Goal: Task Accomplishment & Management: Use online tool/utility

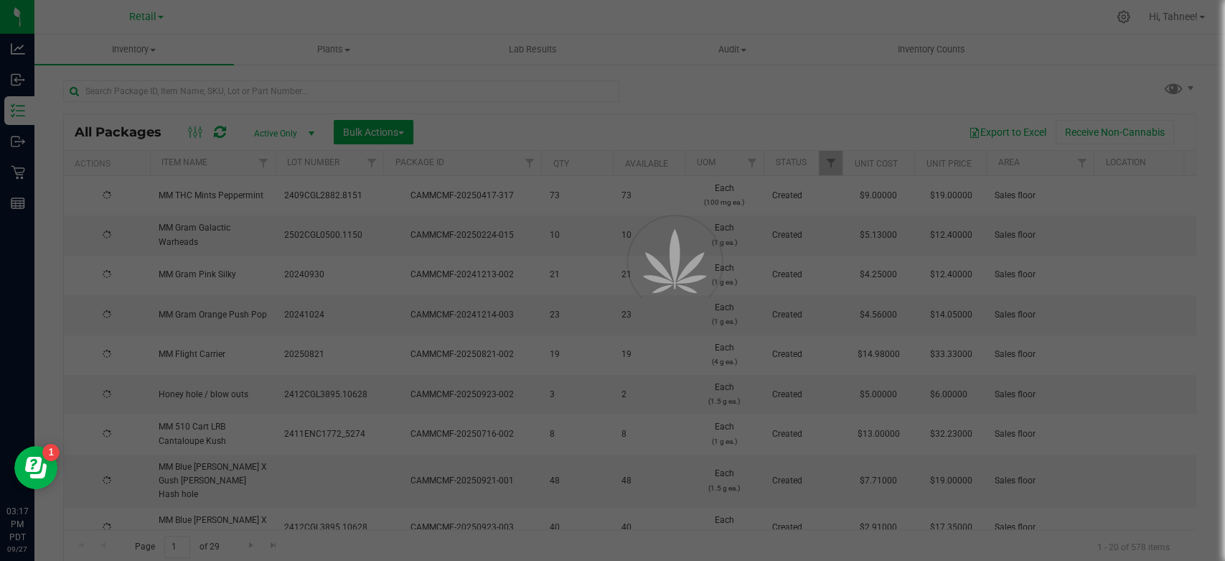
click at [156, 13] on link "Retail" at bounding box center [146, 16] width 34 height 14
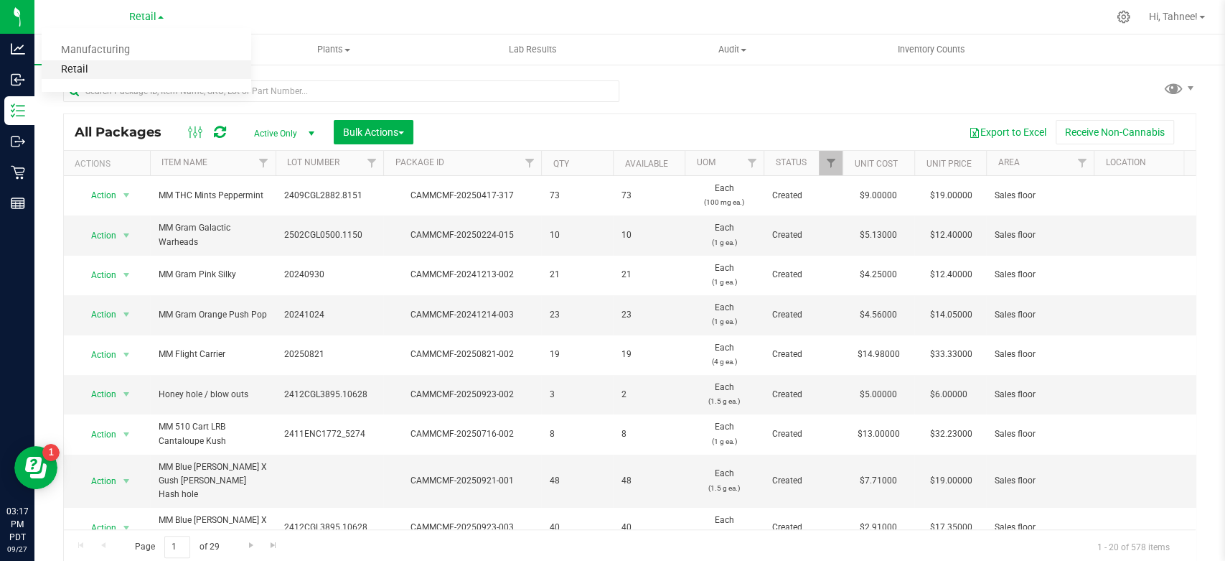
click at [75, 69] on link "Retail" at bounding box center [147, 69] width 210 height 19
click at [140, 52] on span "Inventory" at bounding box center [134, 49] width 200 height 13
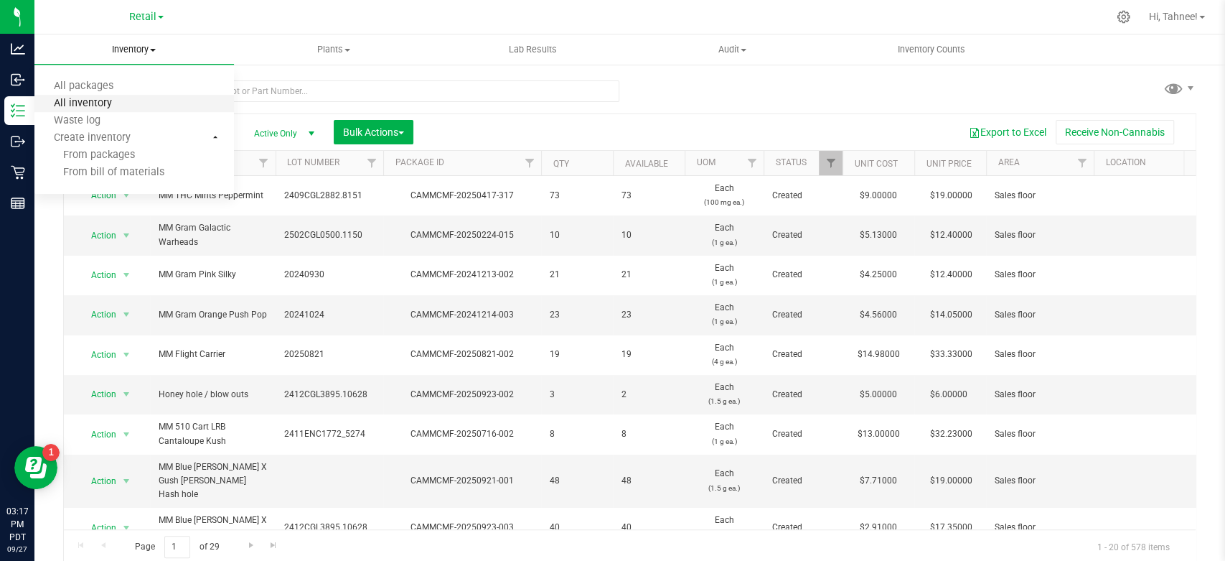
click at [108, 104] on span "All inventory" at bounding box center [82, 104] width 97 height 12
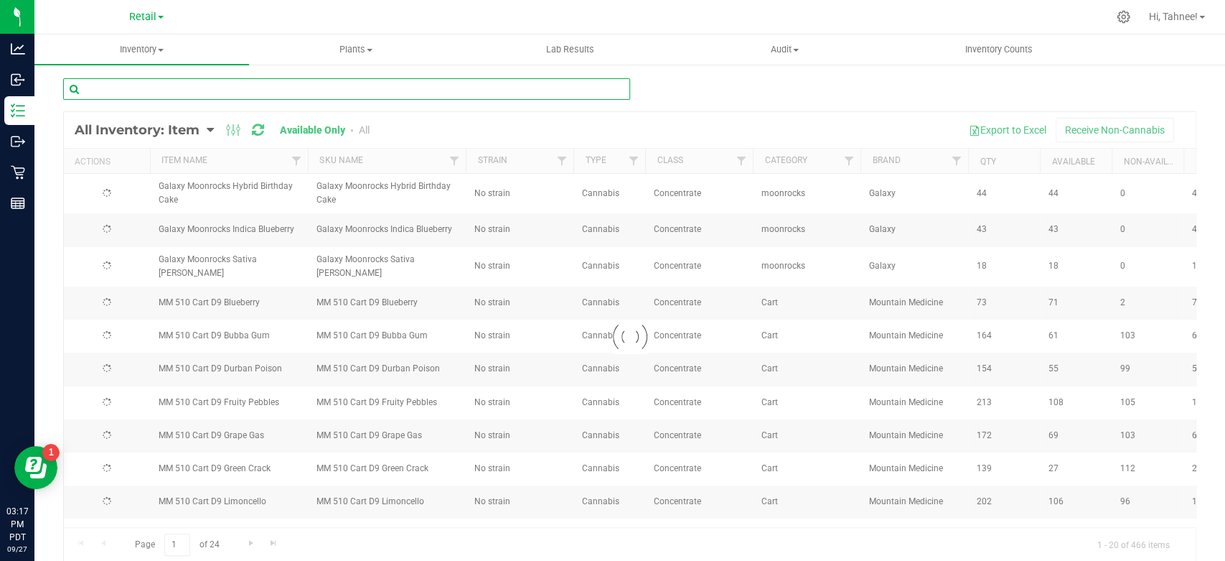
click at [355, 93] on input "text" at bounding box center [346, 89] width 567 height 22
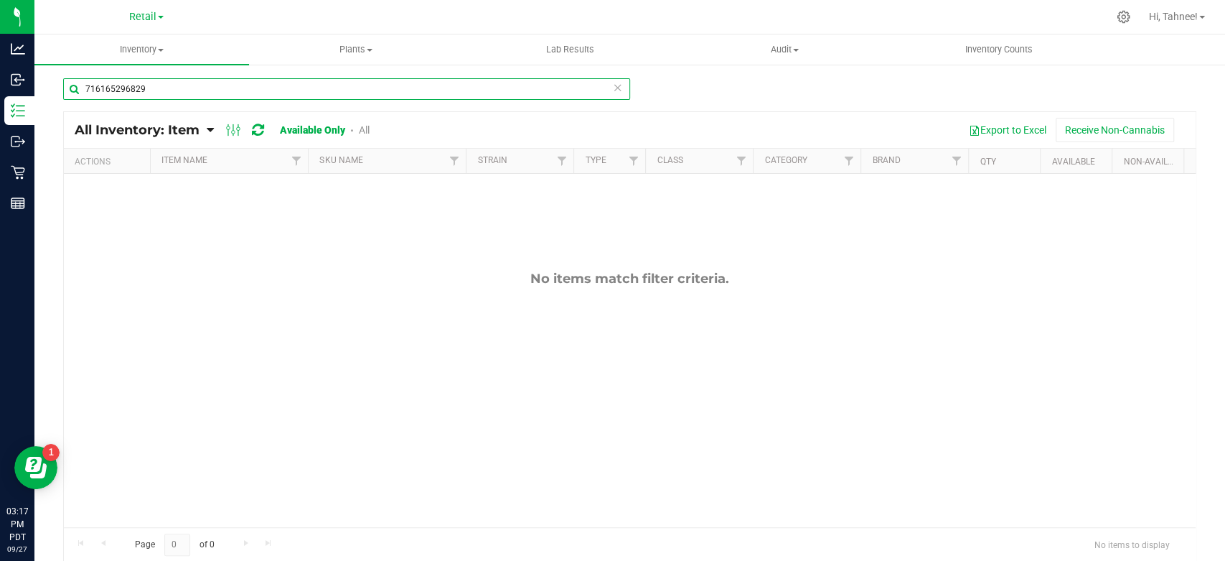
type input "716165296829"
click at [365, 131] on link "All" at bounding box center [364, 129] width 11 height 11
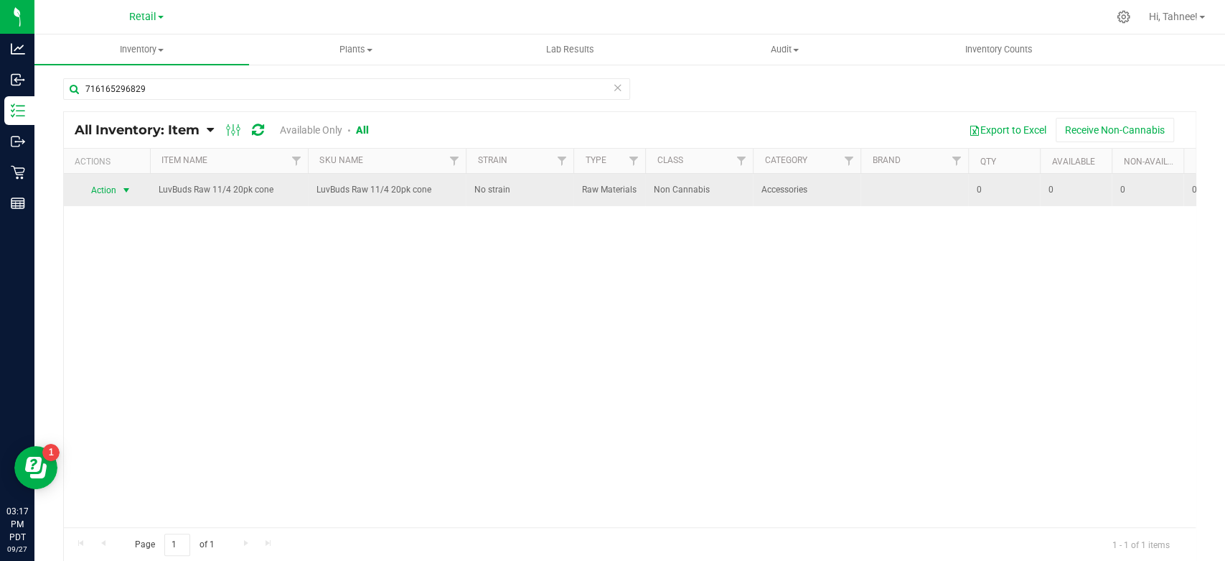
click at [85, 196] on span "Action" at bounding box center [97, 190] width 39 height 20
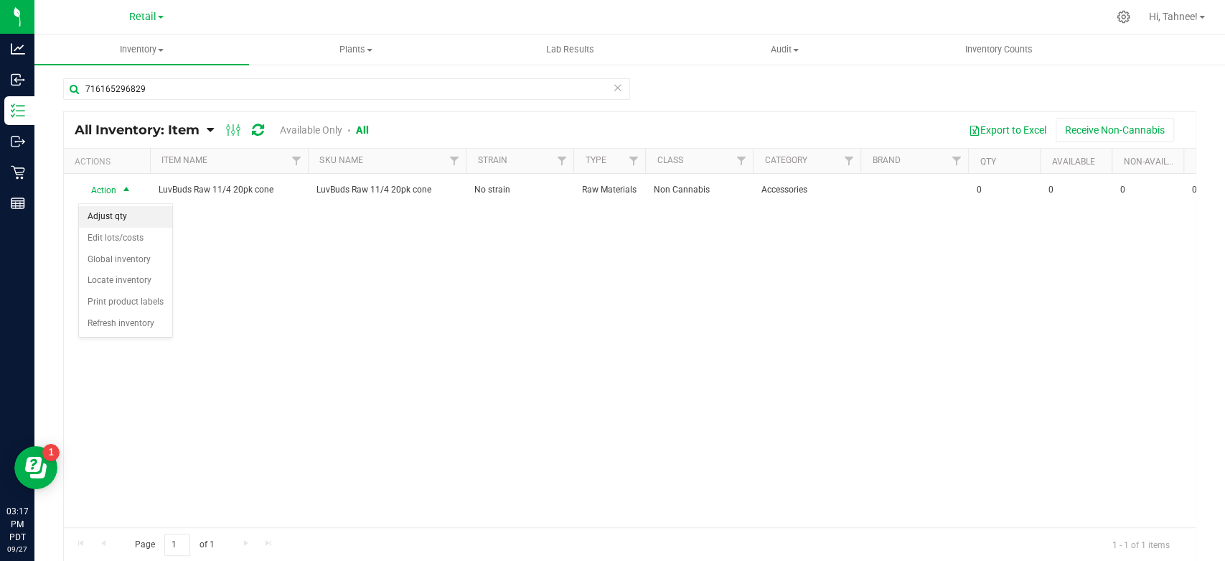
click at [105, 216] on li "Adjust qty" at bounding box center [125, 217] width 93 height 22
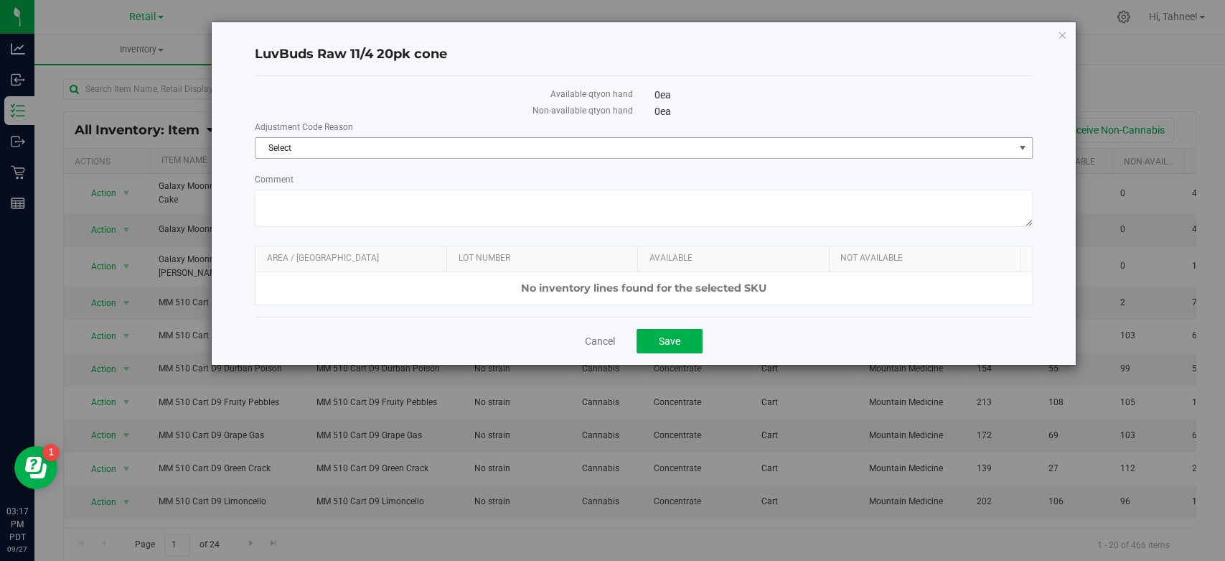
click at [339, 149] on span "Select" at bounding box center [635, 148] width 758 height 20
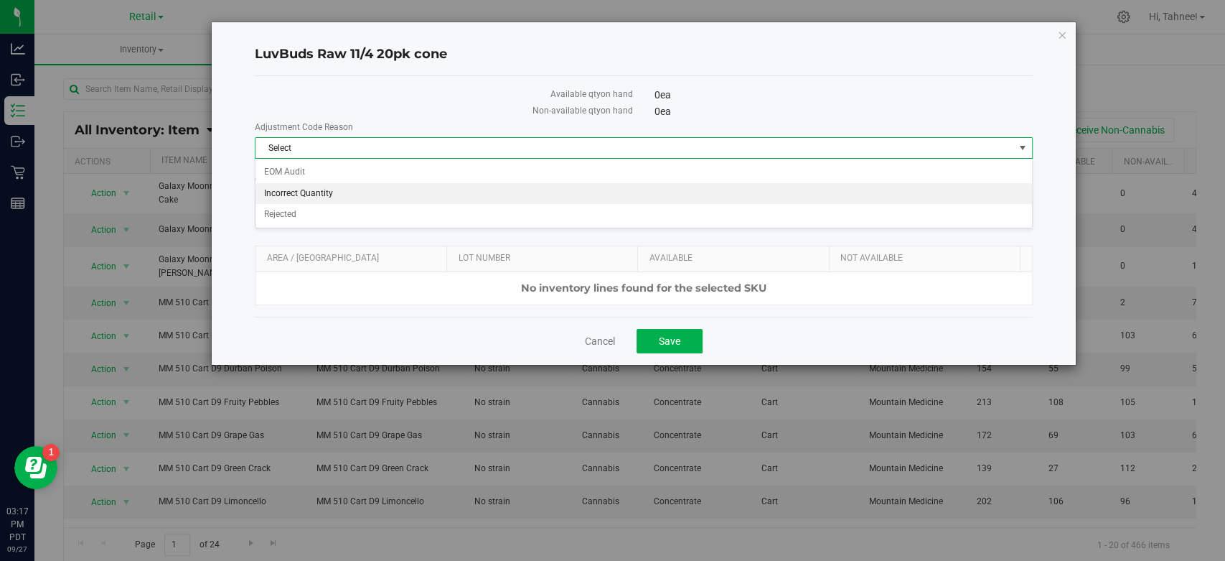
click at [333, 197] on li "Incorrect Quantity" at bounding box center [644, 194] width 776 height 22
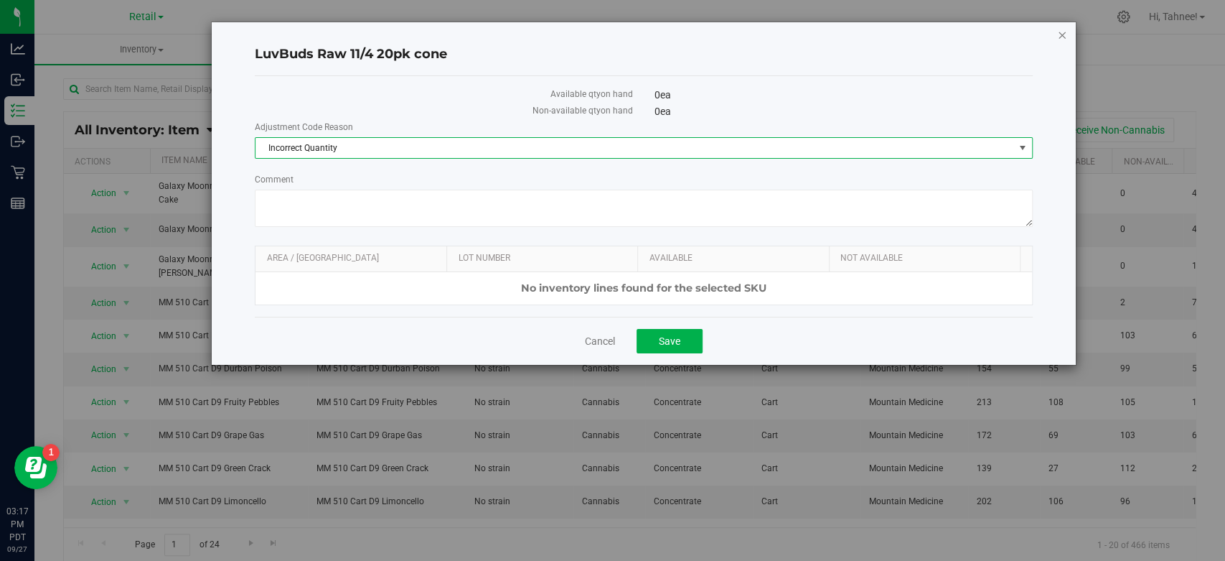
click at [1060, 27] on icon "button" at bounding box center [1062, 34] width 10 height 17
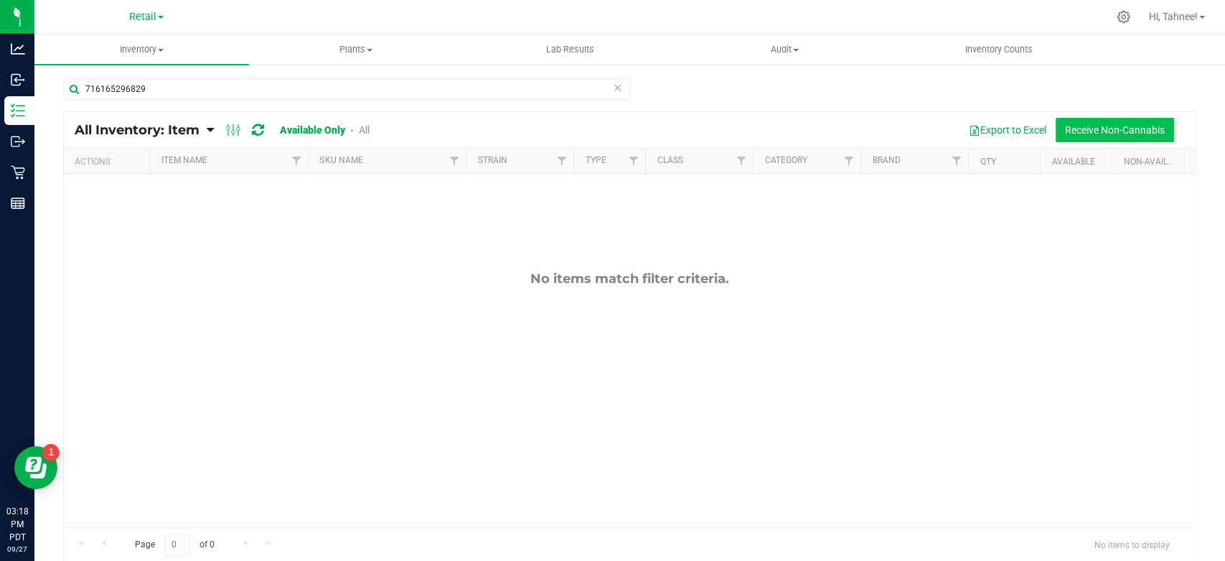
click at [1124, 128] on button "Receive Non-Cannabis" at bounding box center [1115, 130] width 118 height 24
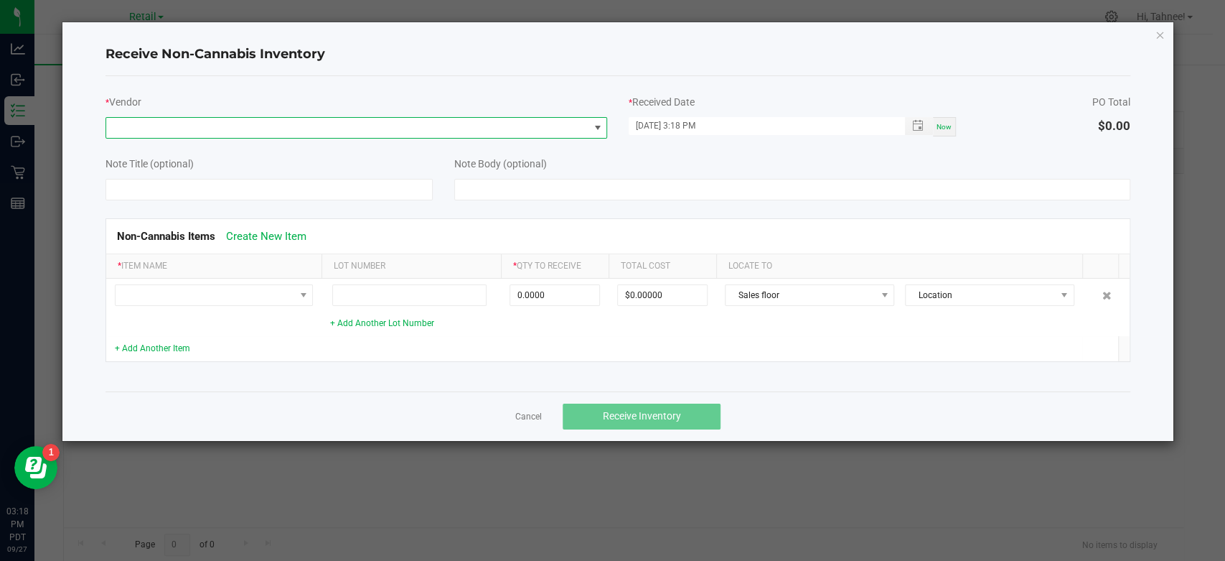
click at [244, 134] on span at bounding box center [347, 128] width 482 height 20
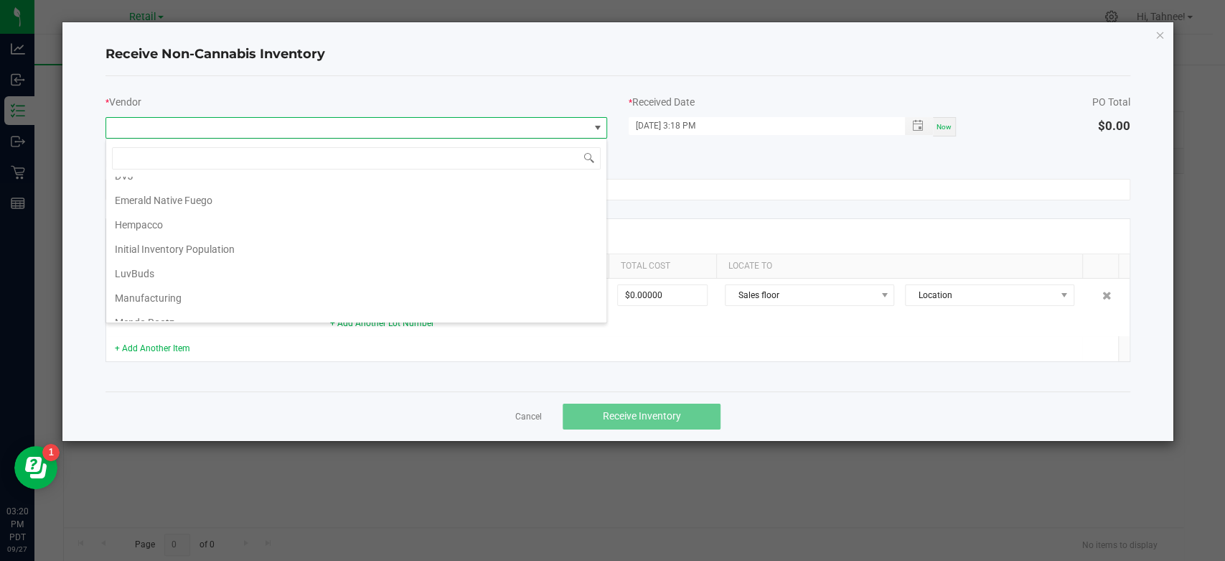
scroll to position [239, 0]
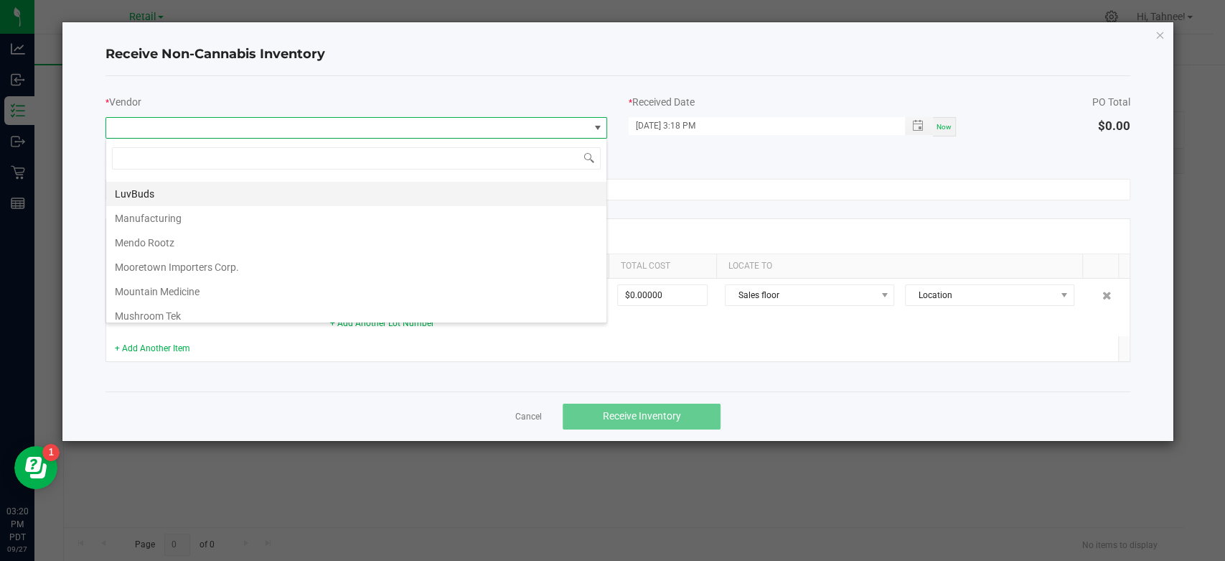
click at [148, 194] on li "LuvBuds" at bounding box center [356, 194] width 500 height 24
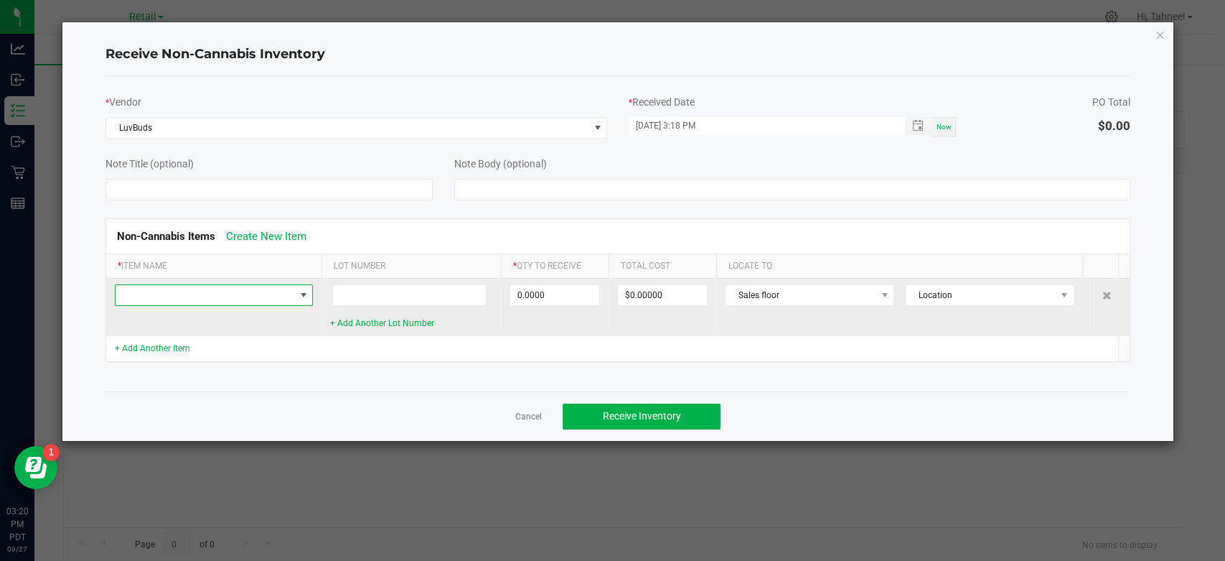
click at [234, 301] on span at bounding box center [205, 295] width 179 height 20
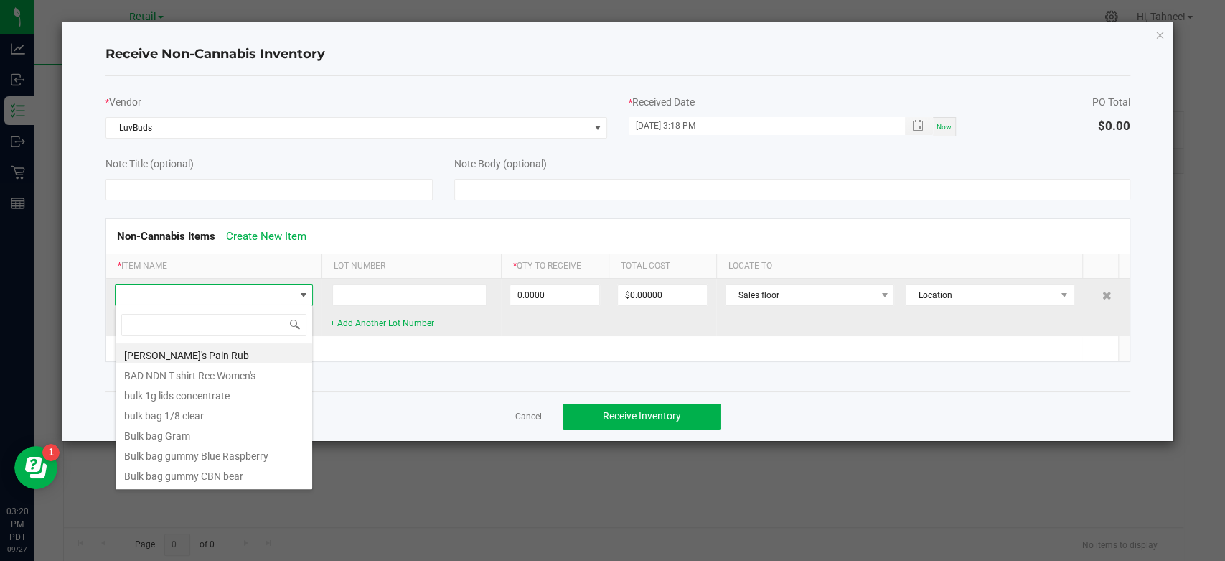
scroll to position [21, 197]
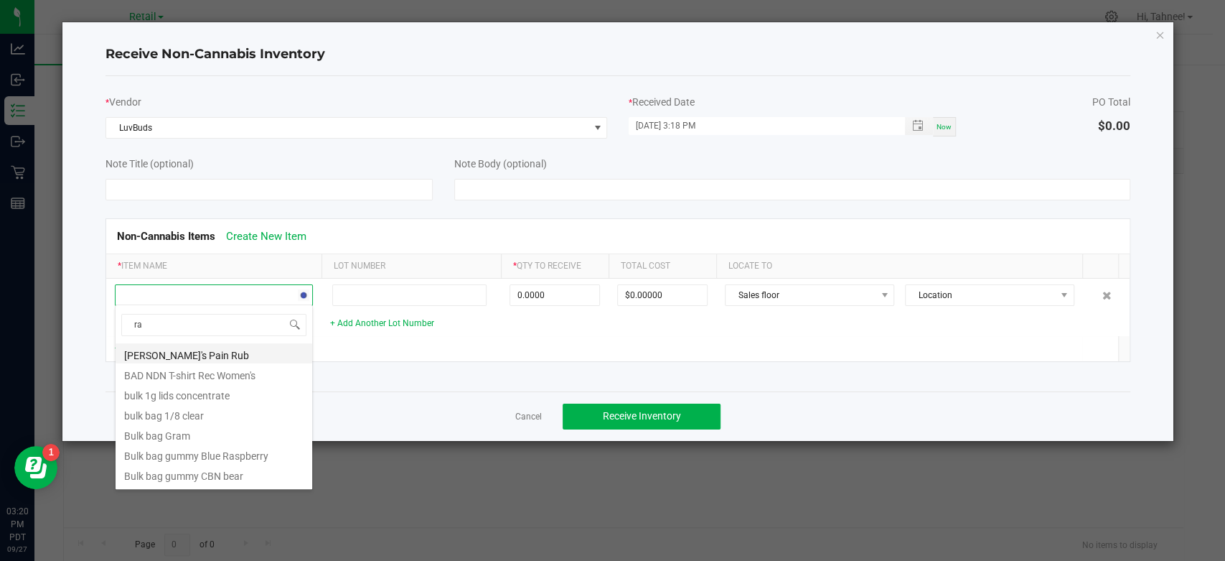
type input "raw"
click at [240, 352] on li "LuvBuds Raw 11/4 20pk cone" at bounding box center [214, 353] width 197 height 20
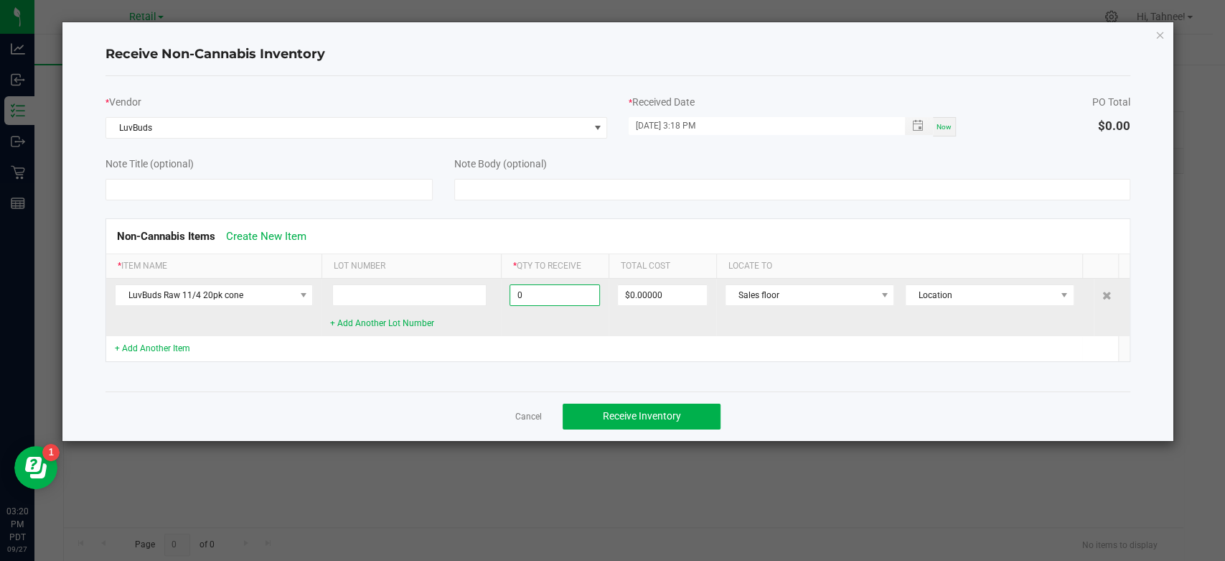
click at [572, 296] on input "0" at bounding box center [554, 295] width 89 height 20
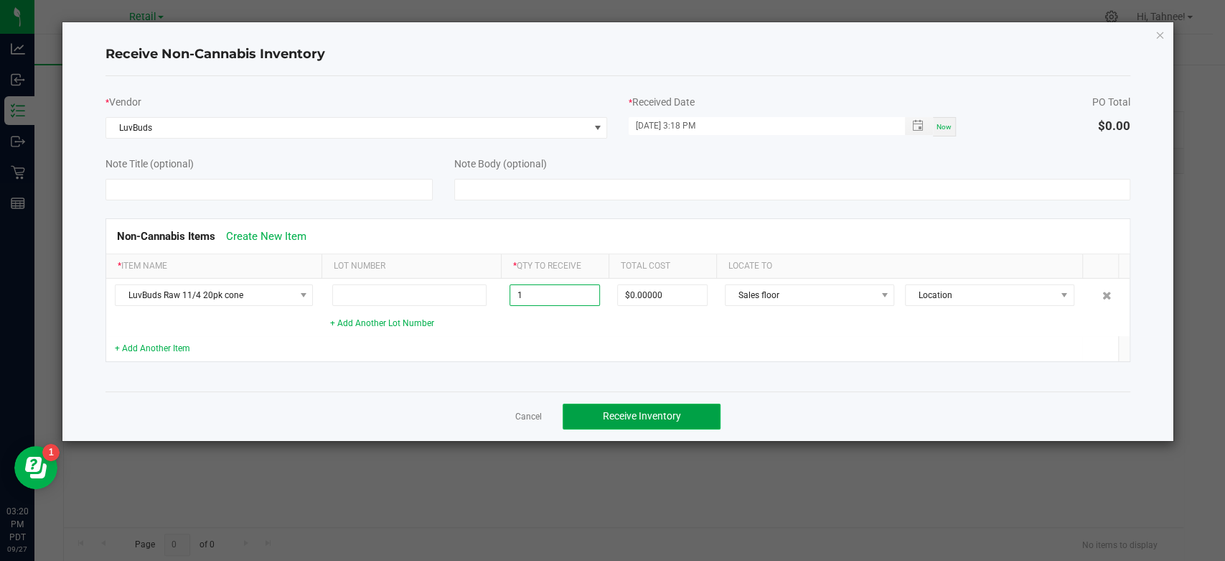
type input "1 ea"
type input "$3.70000"
click at [644, 413] on span "Receive Inventory" at bounding box center [642, 415] width 78 height 11
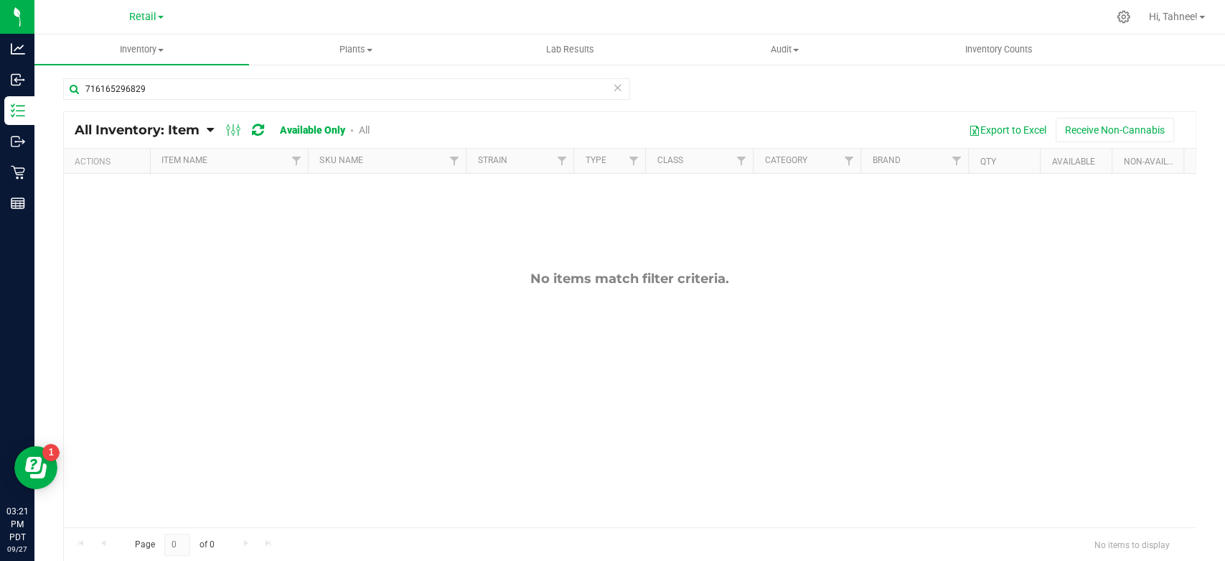
click at [615, 90] on icon at bounding box center [618, 86] width 10 height 17
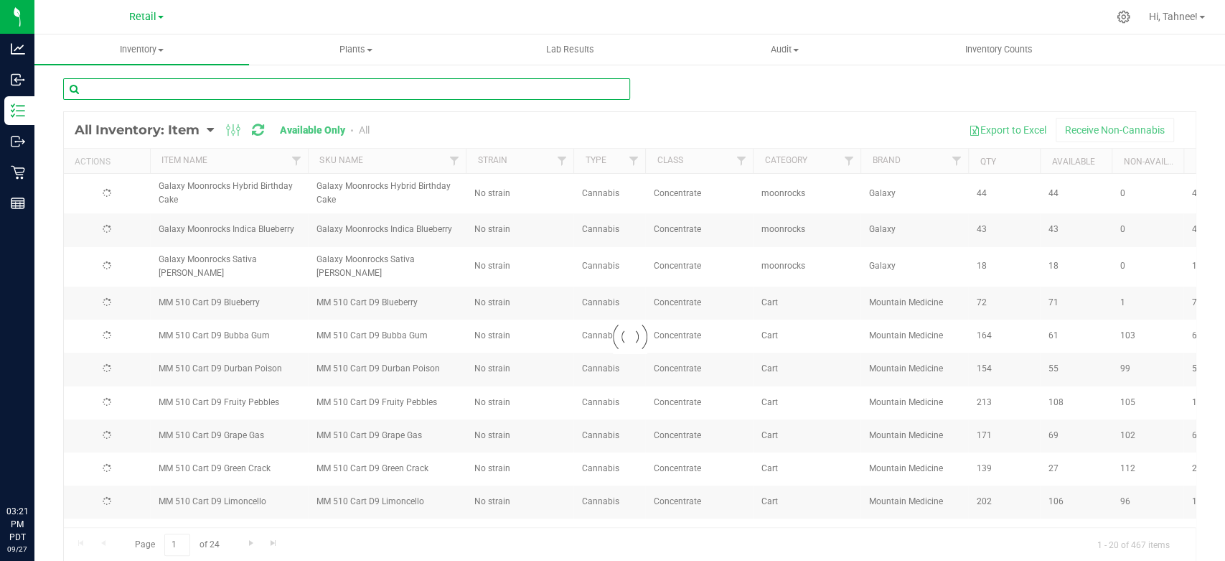
click at [169, 96] on input "text" at bounding box center [346, 89] width 567 height 22
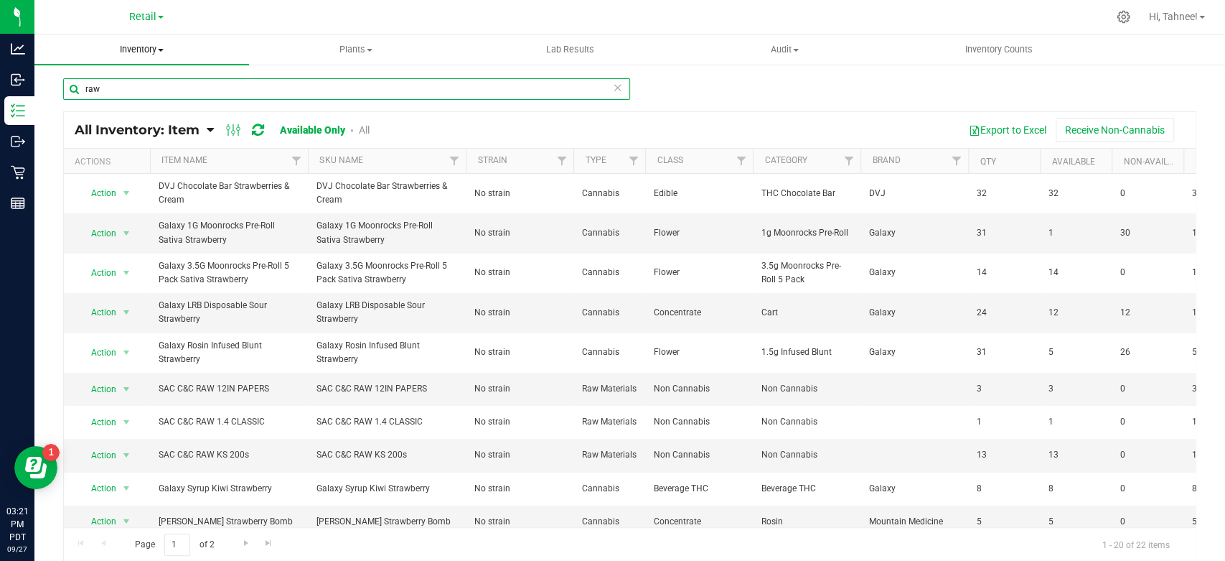
type input "raw"
click at [137, 50] on span "Inventory" at bounding box center [141, 49] width 215 height 13
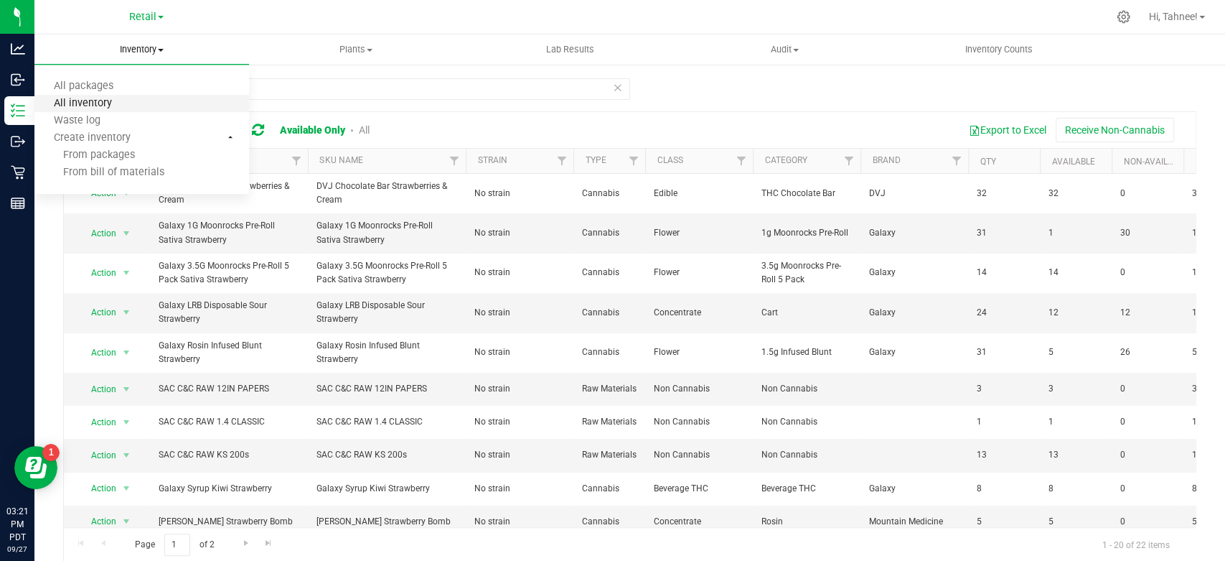
click at [107, 98] on span "All inventory" at bounding box center [82, 104] width 97 height 12
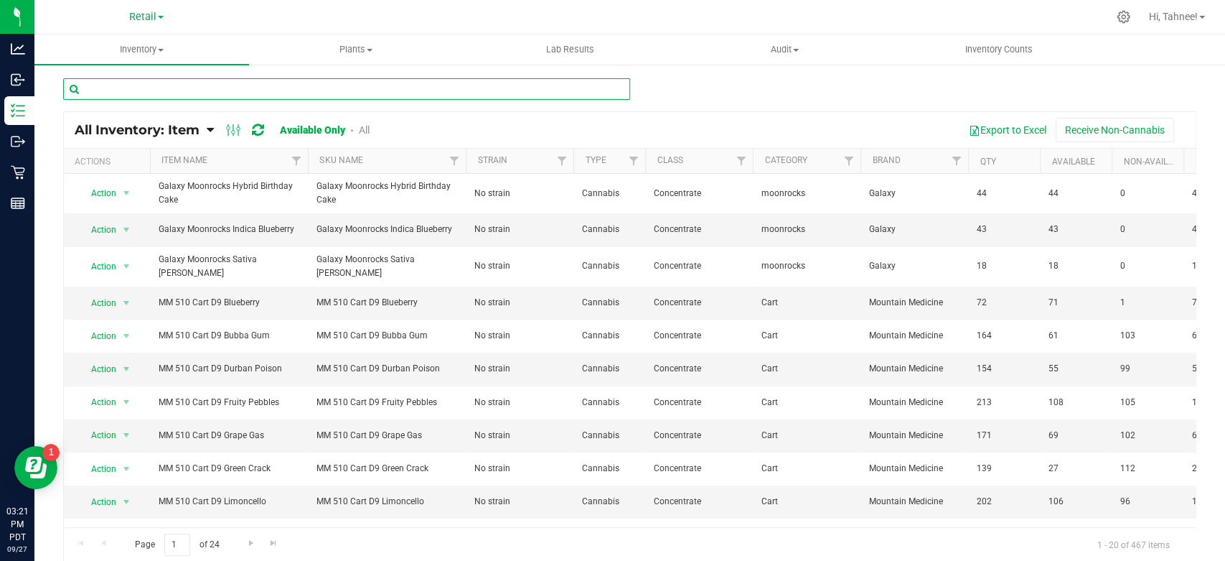
click at [207, 85] on input "text" at bounding box center [346, 89] width 567 height 22
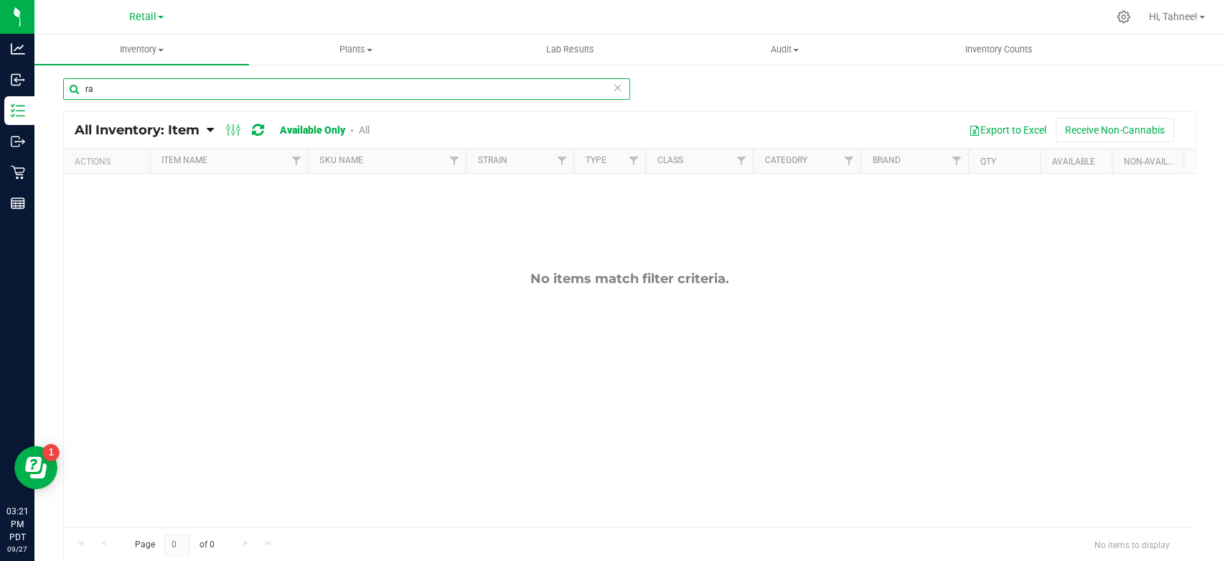
type input "r"
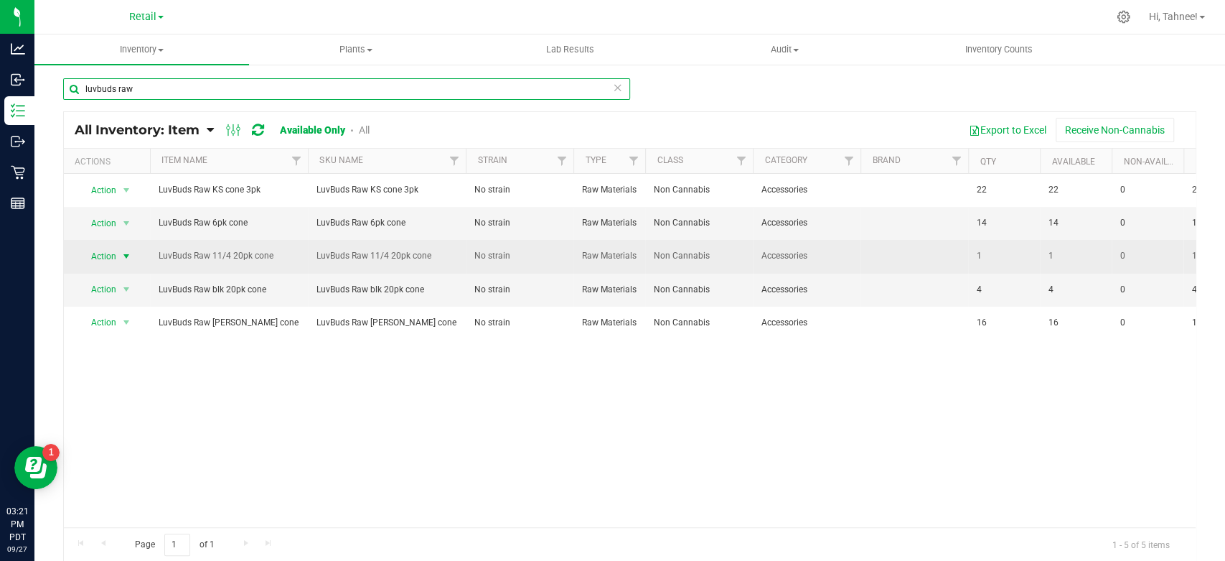
type input "luvbuds raw"
click at [109, 266] on span "Action" at bounding box center [97, 256] width 39 height 20
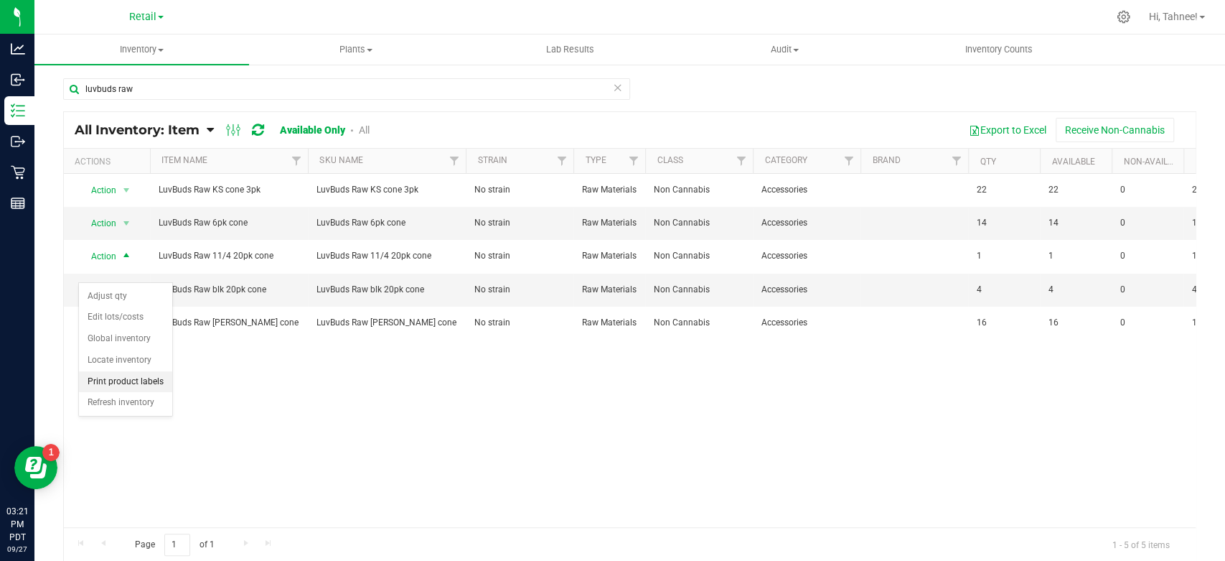
click at [126, 383] on li "Print product labels" at bounding box center [125, 382] width 93 height 22
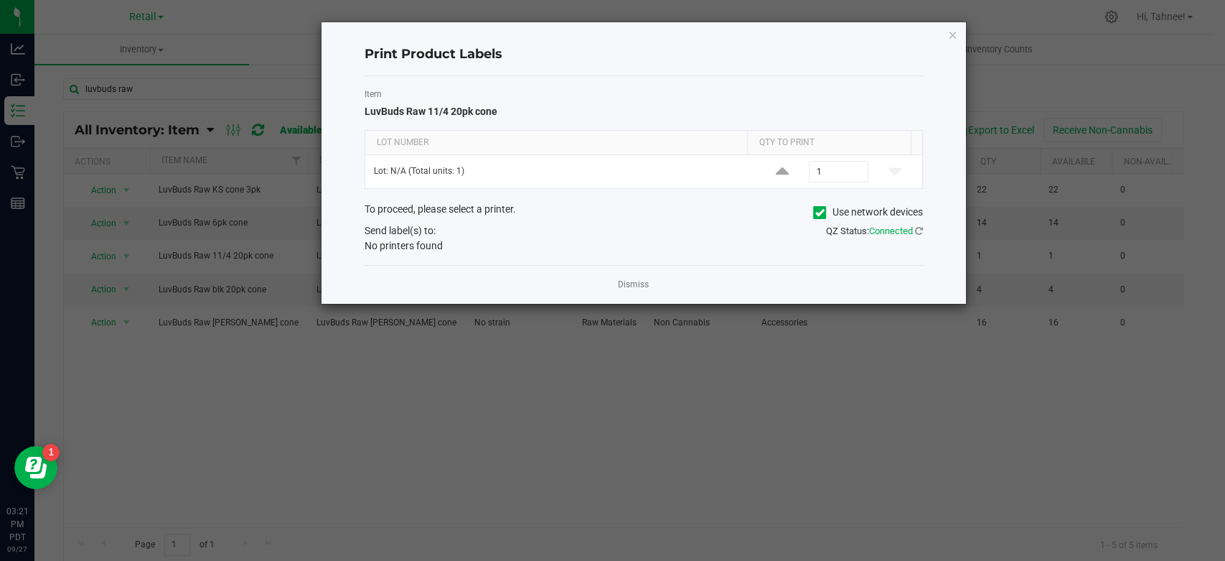
click at [817, 212] on icon at bounding box center [820, 212] width 9 height 0
click at [0, 0] on input "Use network devices" at bounding box center [0, 0] width 0 height 0
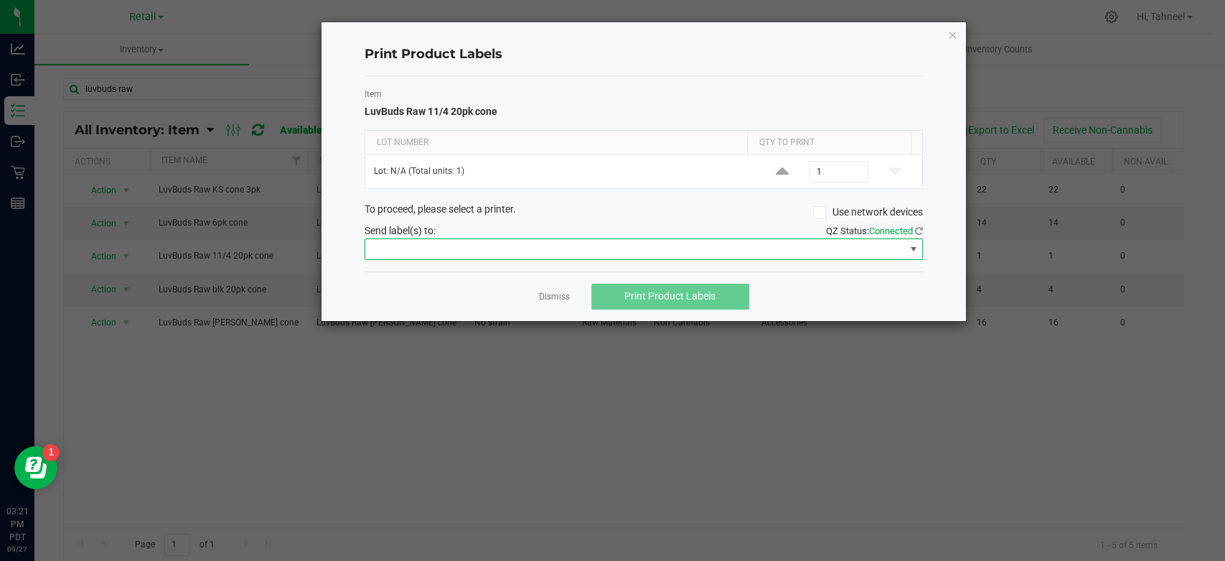
click at [635, 256] on span at bounding box center [634, 249] width 539 height 20
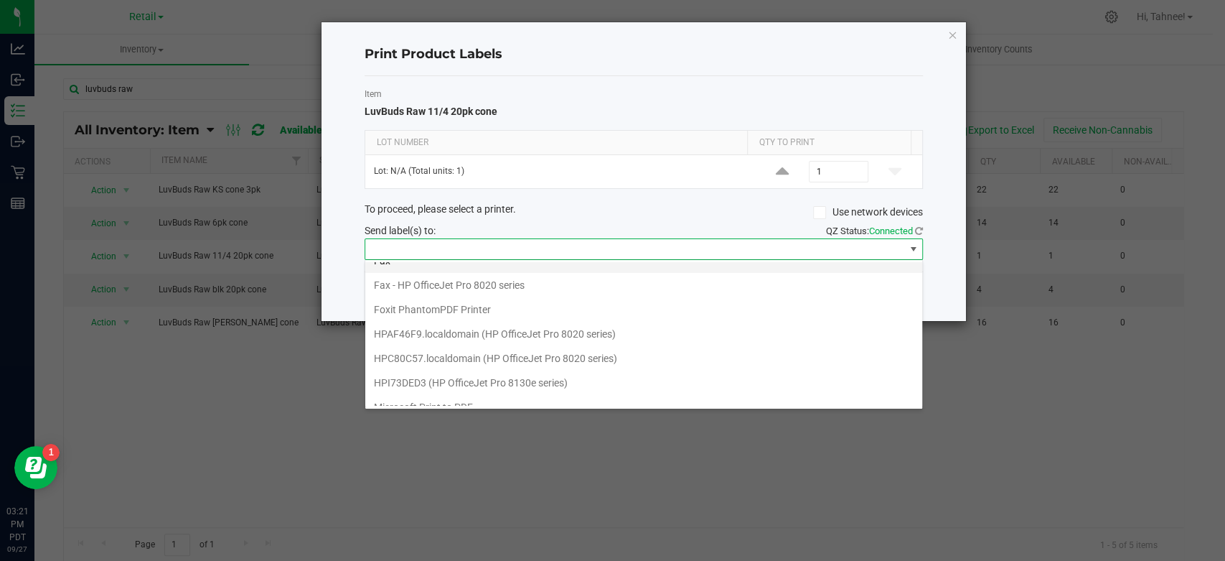
scroll to position [172, 0]
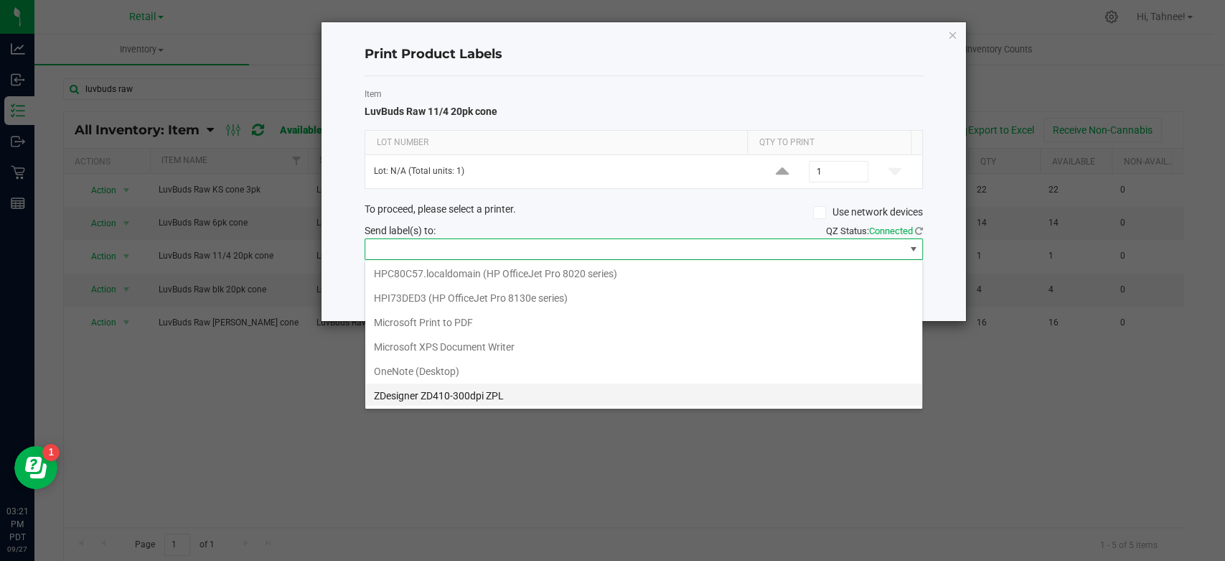
click at [500, 395] on ZPL "ZDesigner ZD410-300dpi ZPL" at bounding box center [643, 395] width 557 height 24
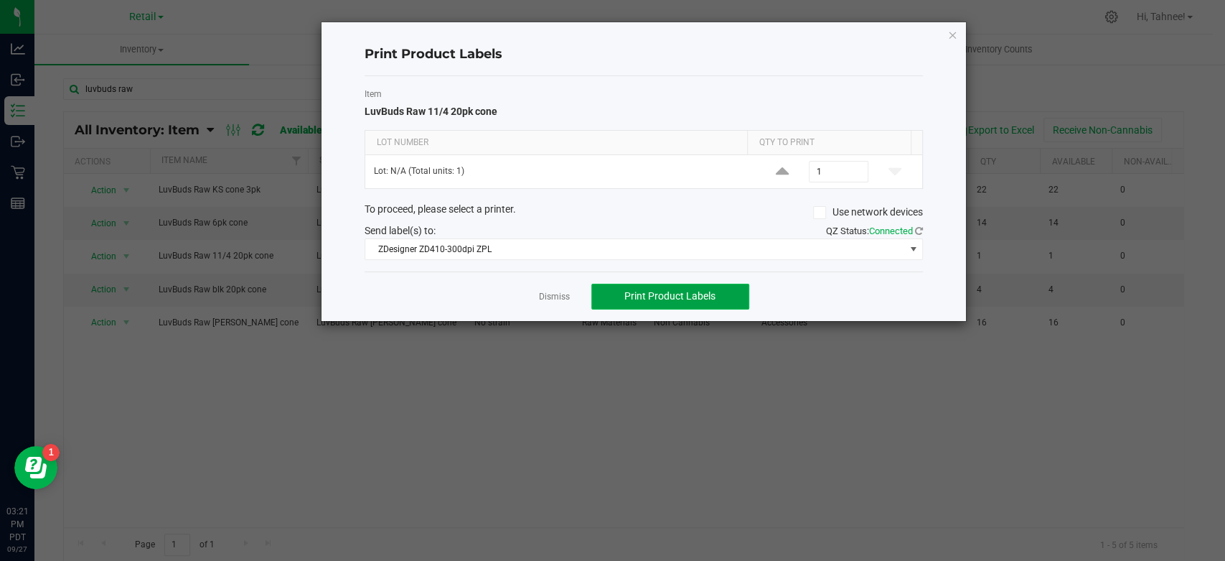
click at [721, 291] on button "Print Product Labels" at bounding box center [671, 297] width 158 height 26
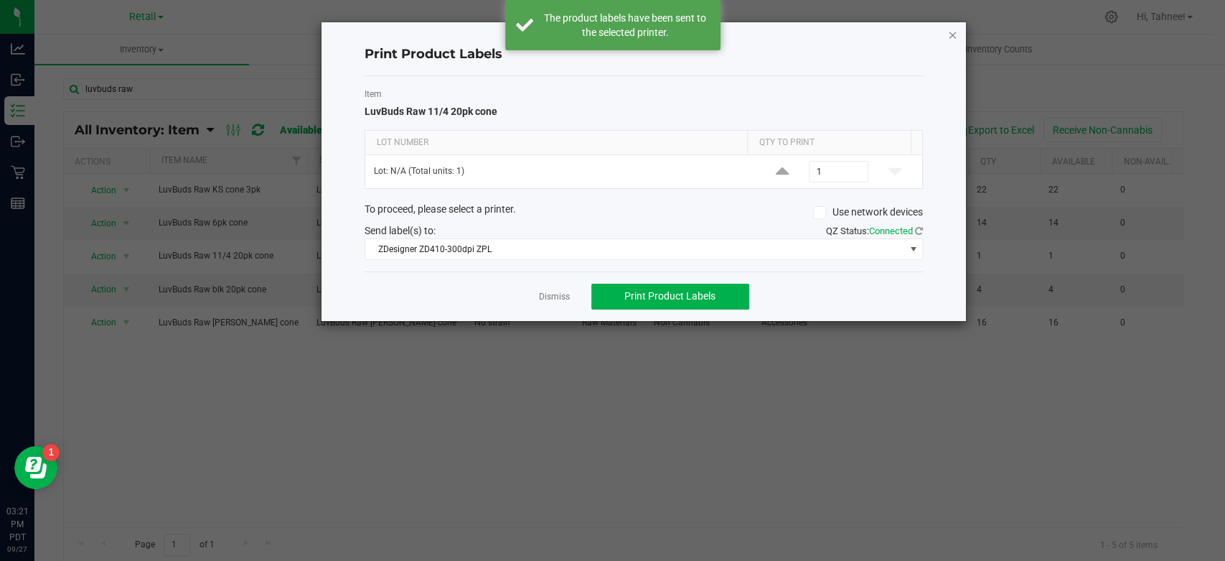
click at [952, 36] on icon "button" at bounding box center [953, 34] width 10 height 17
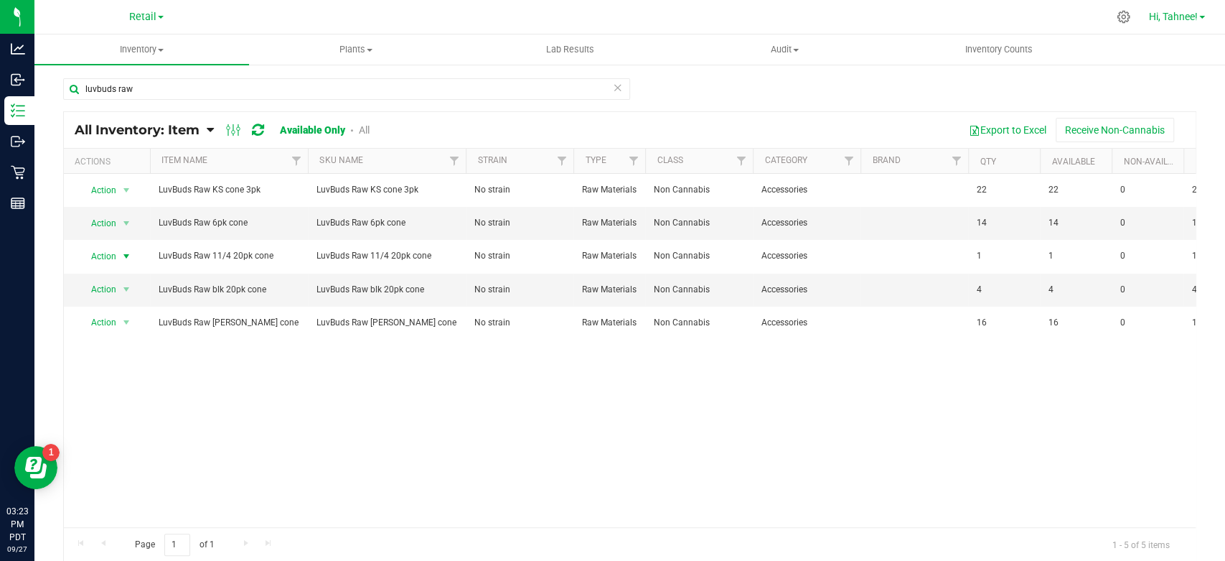
click at [1169, 21] on span "Hi, Tahnee!" at bounding box center [1173, 16] width 49 height 11
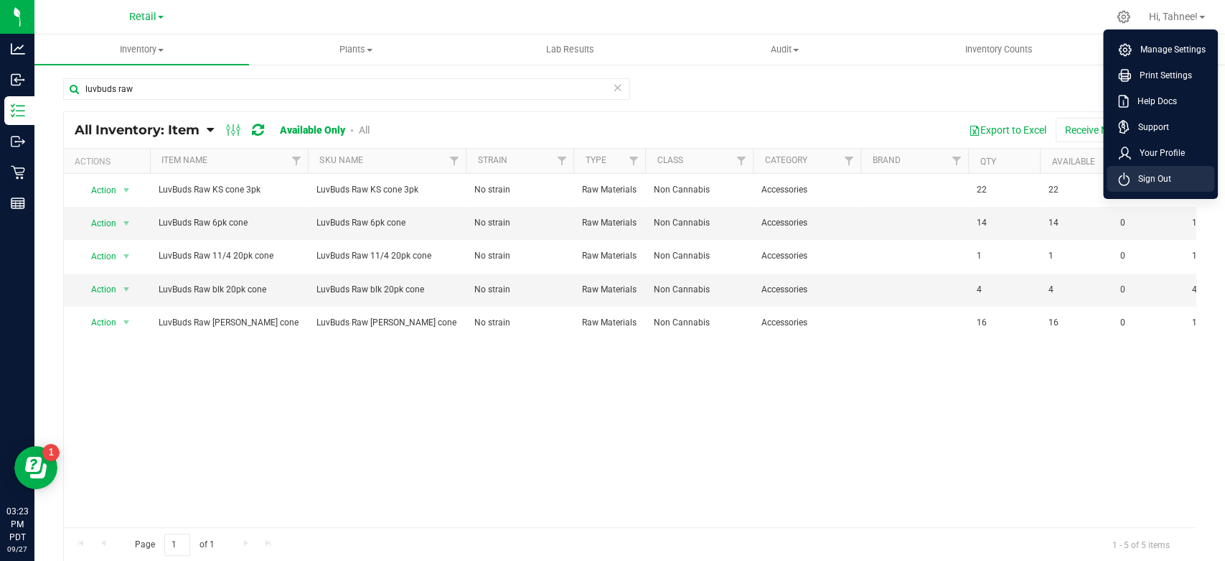
click at [1152, 188] on li "Sign Out" at bounding box center [1161, 179] width 108 height 26
